Goal: Navigation & Orientation: Understand site structure

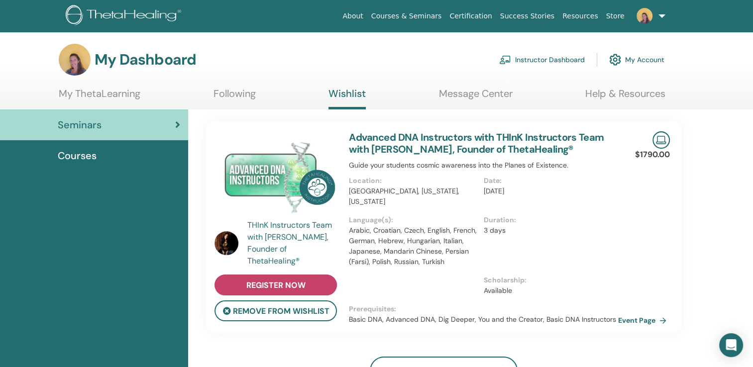
click at [283, 282] on span "register now" at bounding box center [275, 285] width 59 height 10
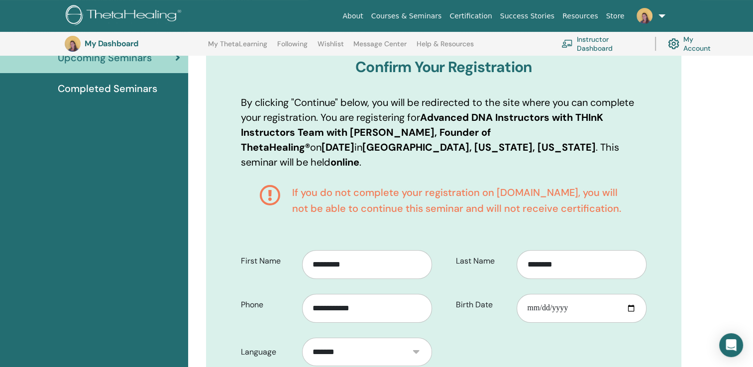
scroll to position [113, 0]
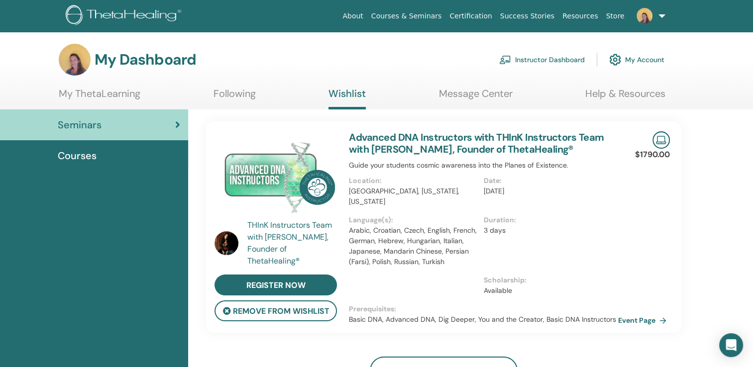
click at [537, 59] on link "Instructor Dashboard" at bounding box center [542, 60] width 86 height 22
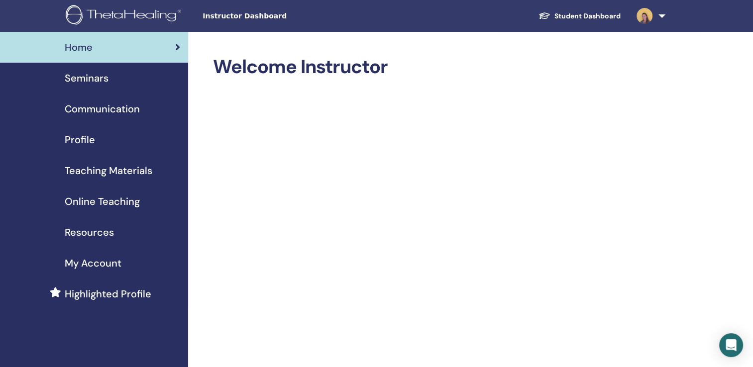
click at [682, 3] on ul "Student Dashboard SM Stephanie Morrison My ThetaLearning My ThetaHealers My Sem…" at bounding box center [600, 16] width 199 height 32
click at [84, 78] on span "Seminars" at bounding box center [87, 78] width 44 height 15
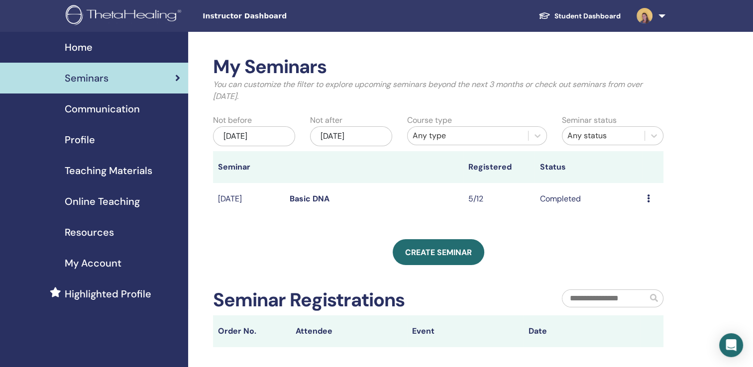
click at [84, 110] on span "Communication" at bounding box center [102, 109] width 75 height 15
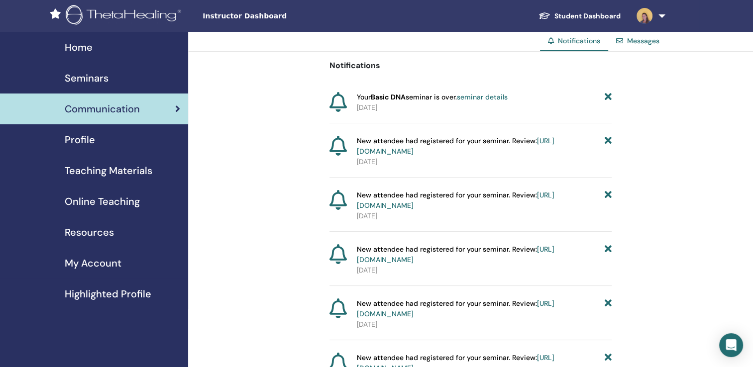
click at [71, 50] on span "Home" at bounding box center [79, 47] width 28 height 15
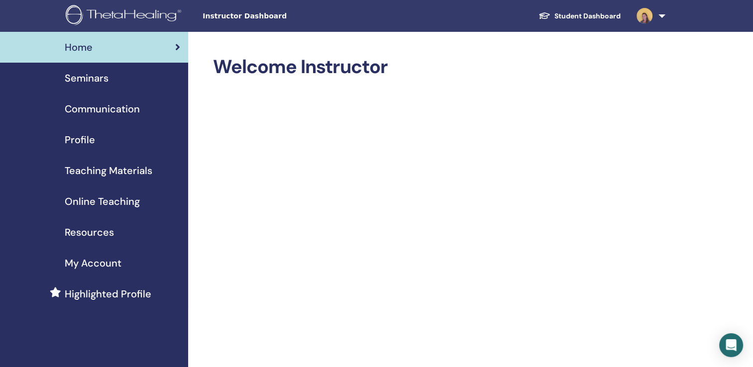
click at [102, 169] on span "Teaching Materials" at bounding box center [109, 170] width 88 height 15
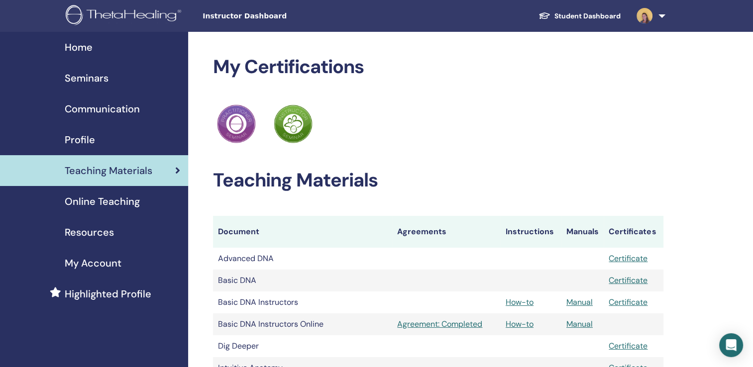
click at [78, 231] on span "Resources" at bounding box center [89, 232] width 49 height 15
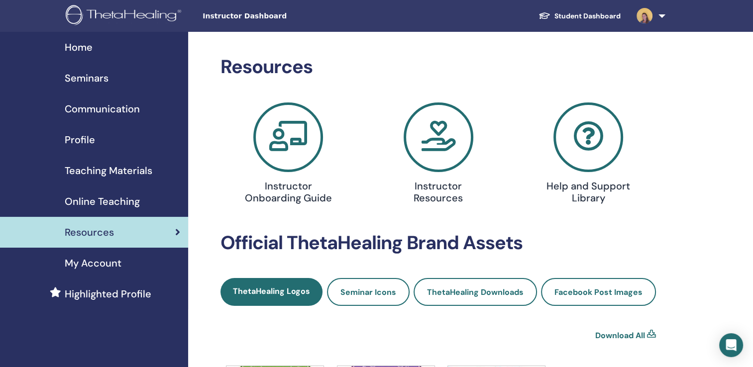
click at [421, 151] on icon at bounding box center [439, 138] width 70 height 70
click at [100, 264] on span "My Account" at bounding box center [93, 263] width 57 height 15
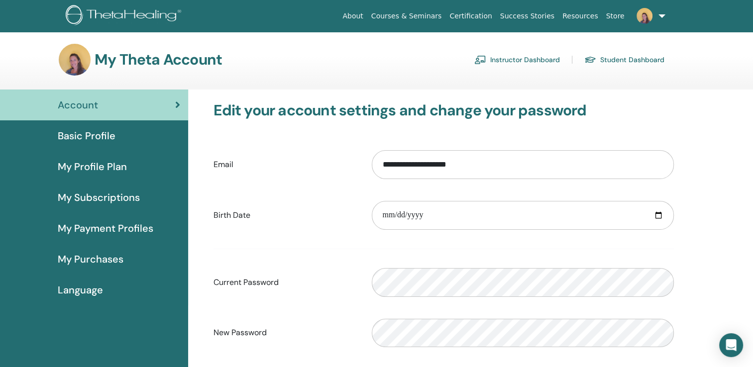
click at [510, 61] on link "Instructor Dashboard" at bounding box center [517, 60] width 86 height 16
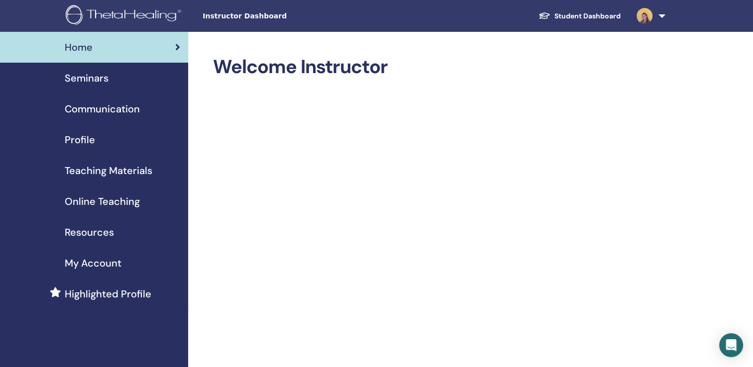
click at [117, 104] on span "Communication" at bounding box center [102, 109] width 75 height 15
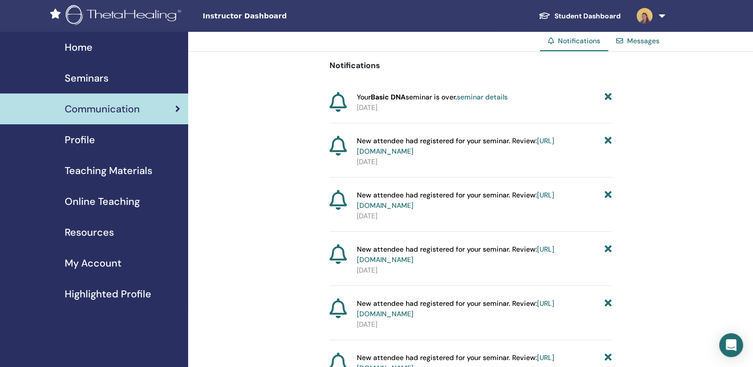
click at [78, 49] on span "Home" at bounding box center [79, 47] width 28 height 15
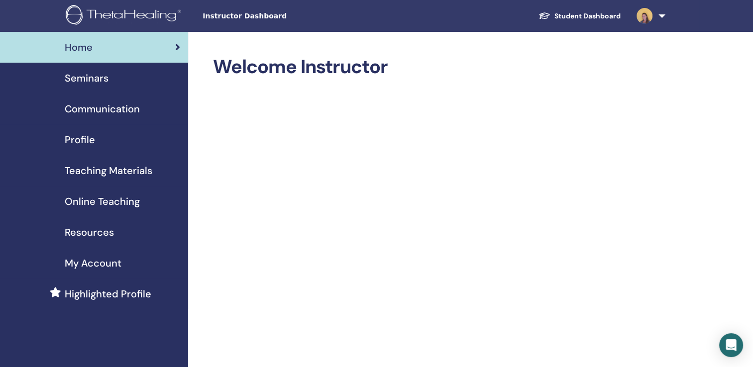
click at [77, 77] on span "Seminars" at bounding box center [87, 78] width 44 height 15
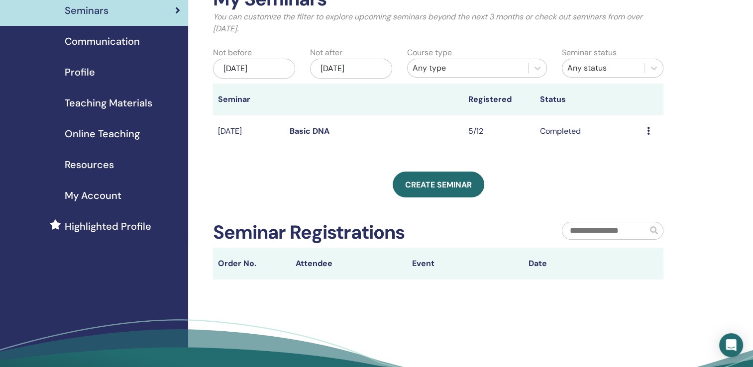
scroll to position [64, 0]
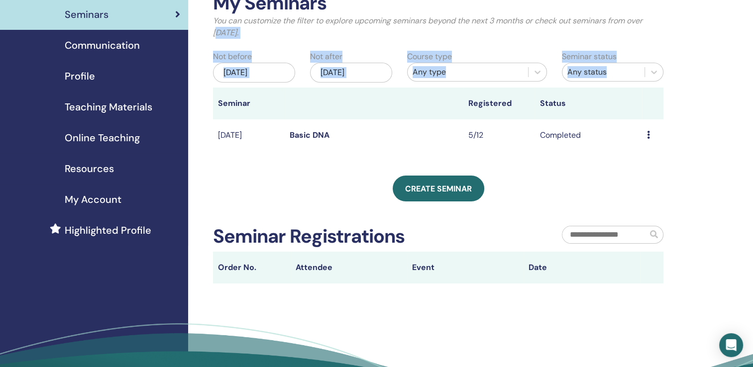
drag, startPoint x: 751, startPoint y: 91, endPoint x: 739, endPoint y: 15, distance: 76.6
click at [739, 15] on div "My Seminars You can customize the filter to explore upcoming seminars beyond th…" at bounding box center [470, 195] width 565 height 455
click at [92, 47] on span "Communication" at bounding box center [102, 45] width 75 height 15
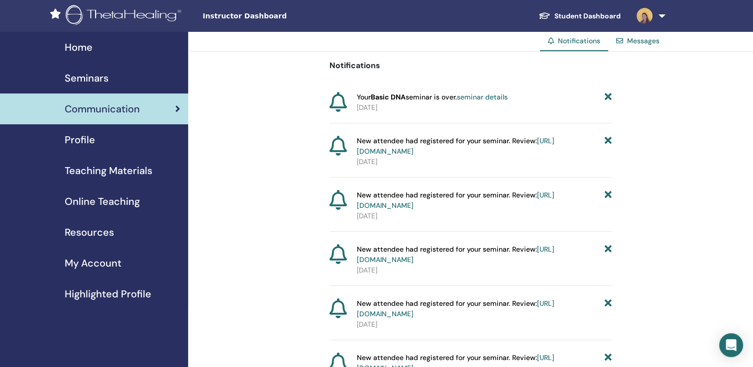
click at [96, 82] on span "Seminars" at bounding box center [87, 78] width 44 height 15
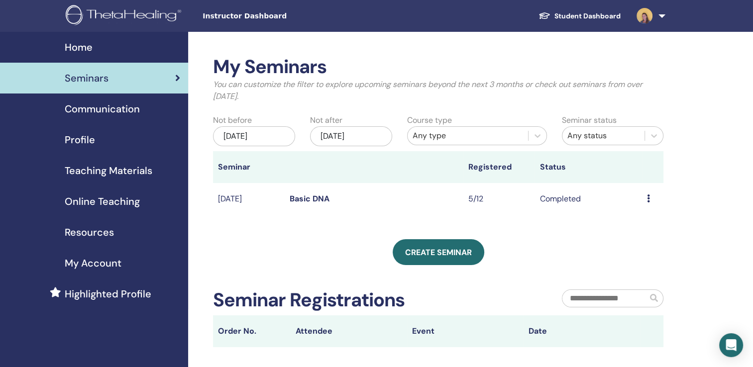
click at [91, 45] on span "Home" at bounding box center [79, 47] width 28 height 15
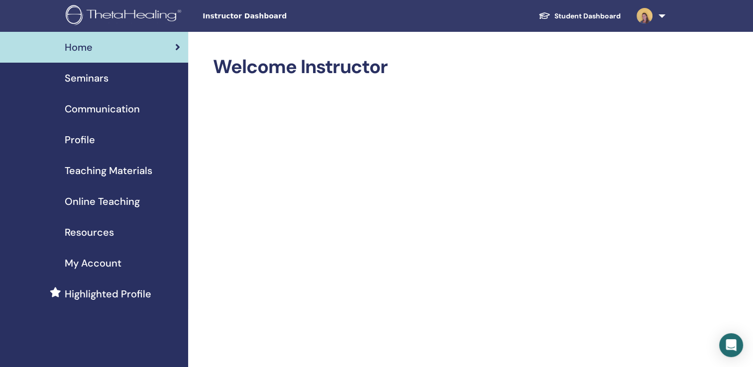
click at [102, 200] on span "Online Teaching" at bounding box center [102, 201] width 75 height 15
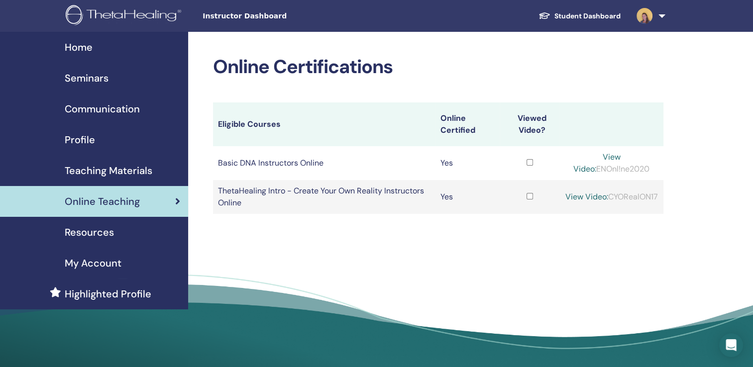
click at [102, 167] on span "Teaching Materials" at bounding box center [109, 170] width 88 height 15
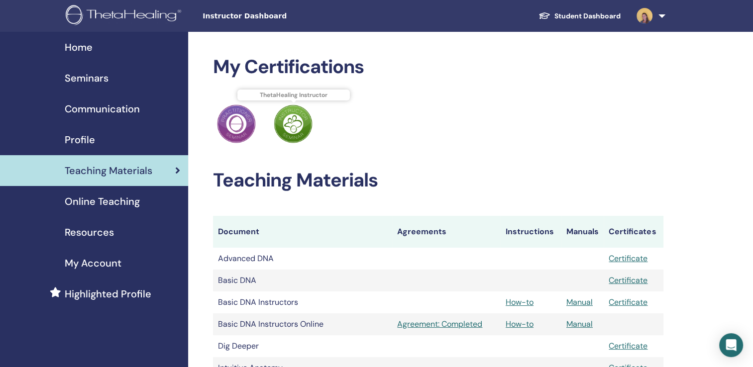
click at [293, 118] on img at bounding box center [293, 124] width 39 height 39
click at [82, 140] on span "Profile" at bounding box center [80, 139] width 30 height 15
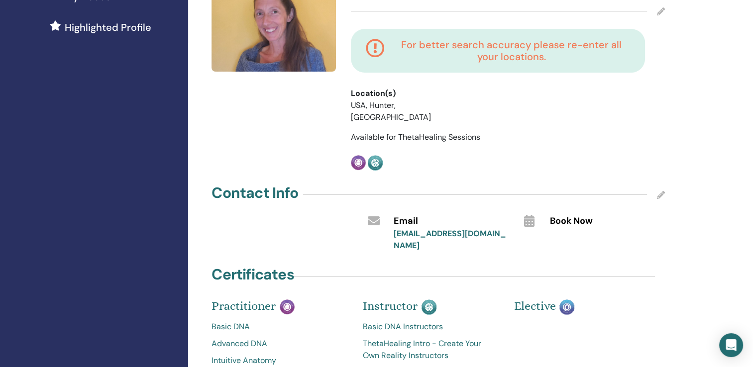
scroll to position [269, 0]
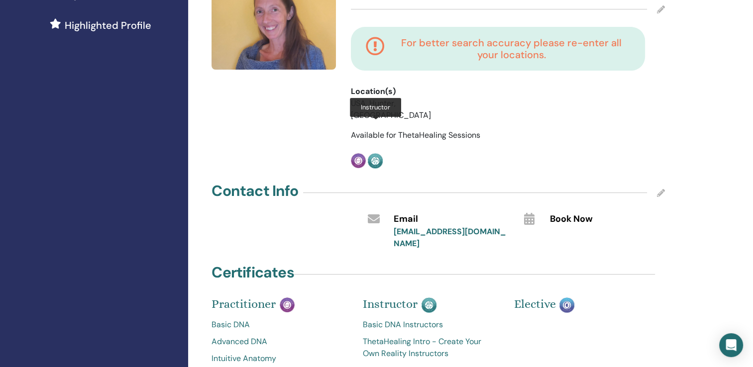
click at [376, 153] on img at bounding box center [375, 160] width 15 height 15
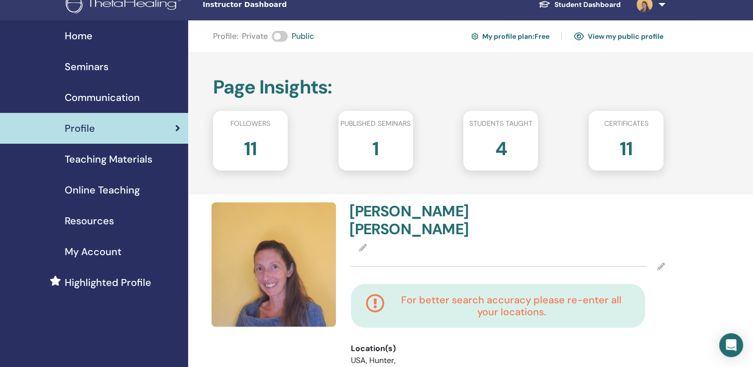
scroll to position [0, 0]
